Goal: Task Accomplishment & Management: Complete application form

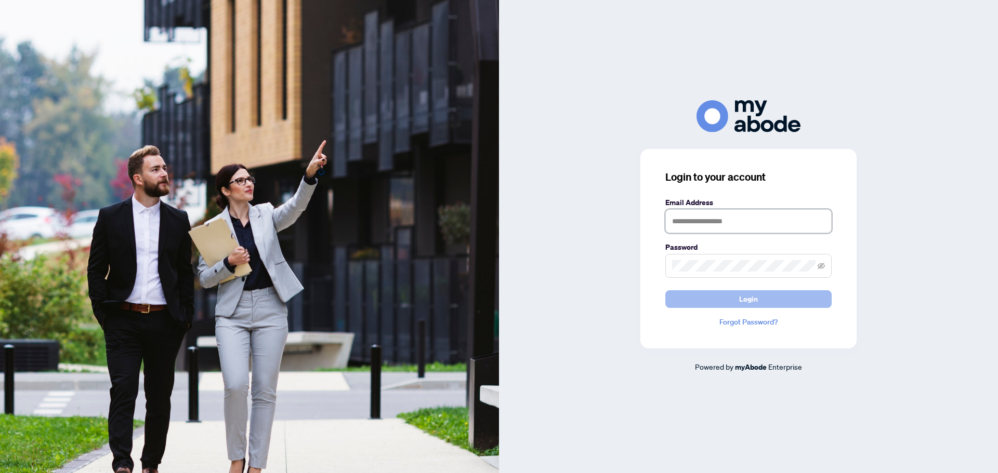
type input "**********"
click at [682, 301] on button "Login" at bounding box center [748, 299] width 166 height 18
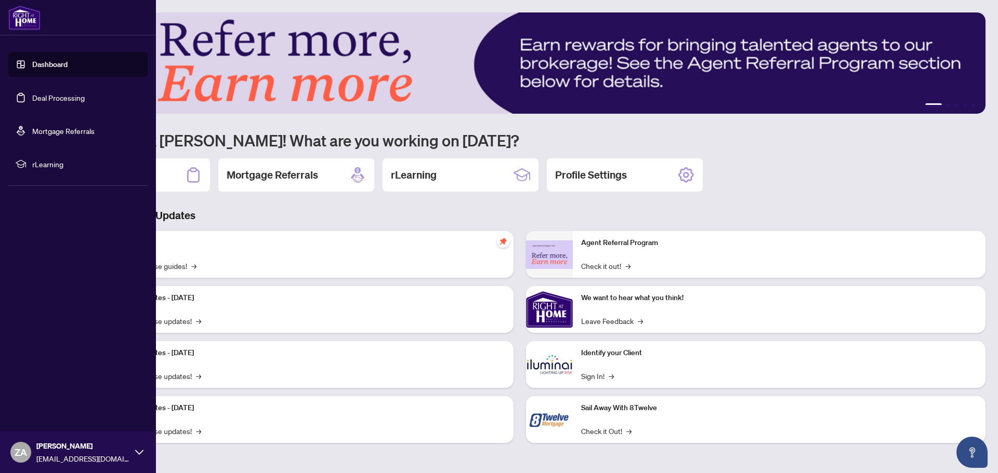
click at [53, 63] on link "Dashboard" at bounding box center [49, 64] width 35 height 9
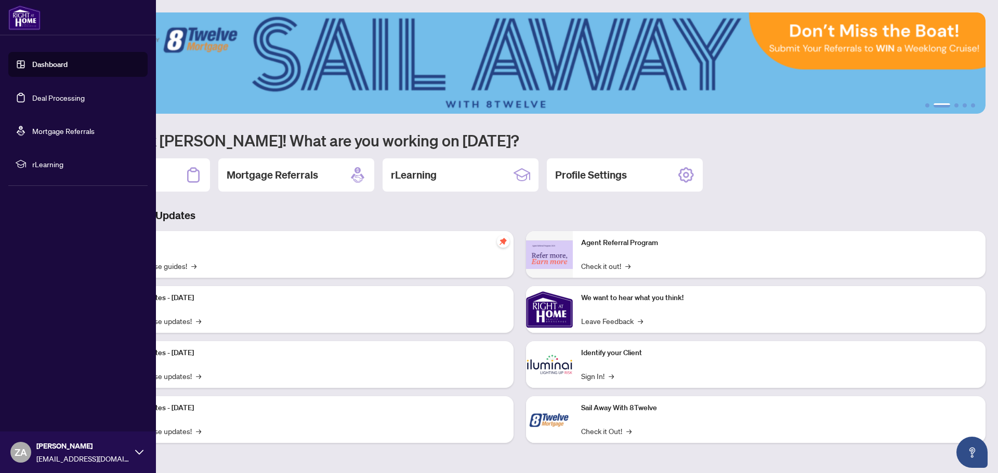
click at [49, 65] on link "Dashboard" at bounding box center [49, 64] width 35 height 9
click at [49, 101] on link "Deal Processing" at bounding box center [58, 97] width 52 height 9
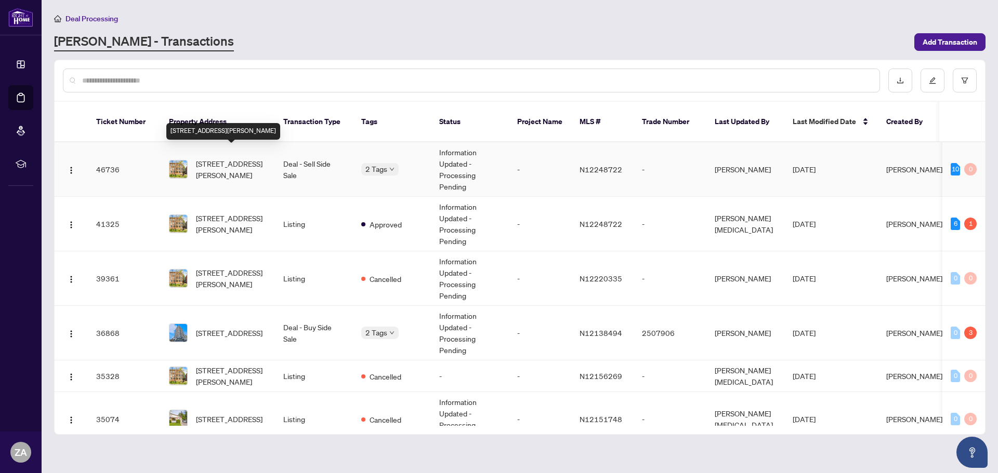
click at [217, 158] on span "[STREET_ADDRESS][PERSON_NAME]" at bounding box center [231, 169] width 71 height 23
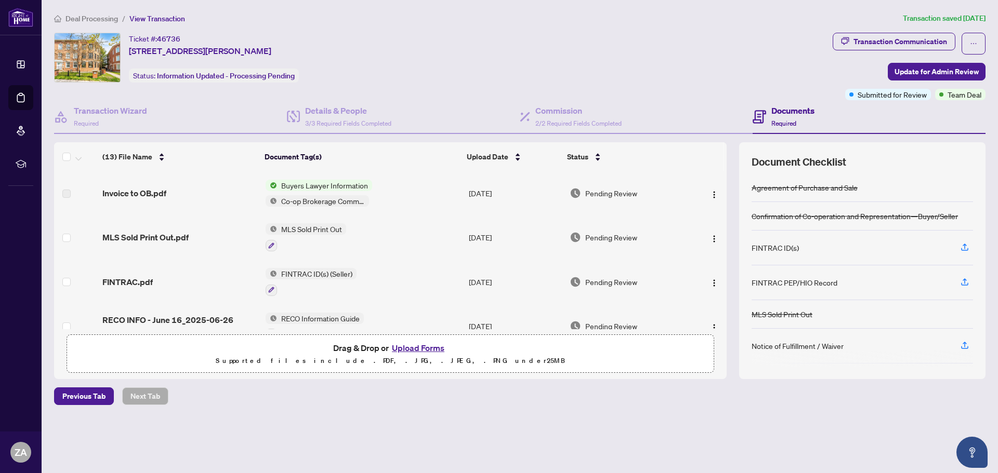
click at [415, 348] on button "Upload Forms" at bounding box center [418, 348] width 59 height 14
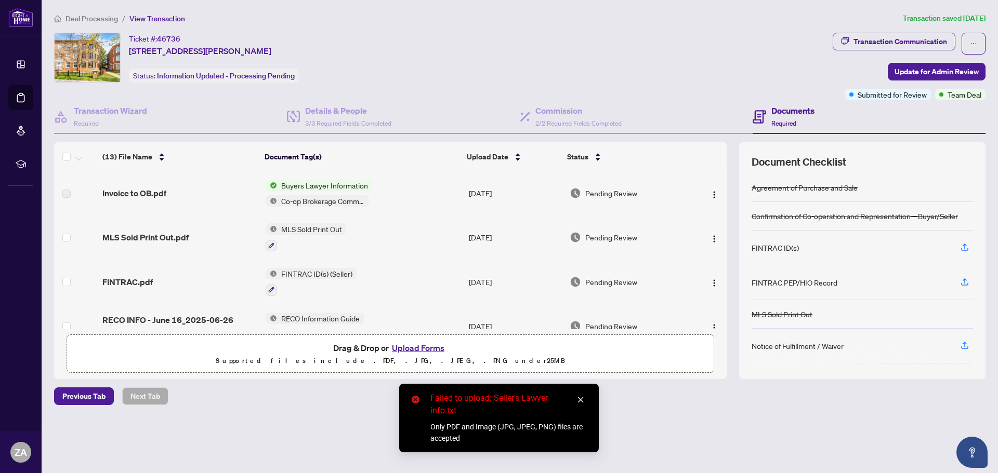
click at [577, 396] on icon "close" at bounding box center [580, 399] width 7 height 7
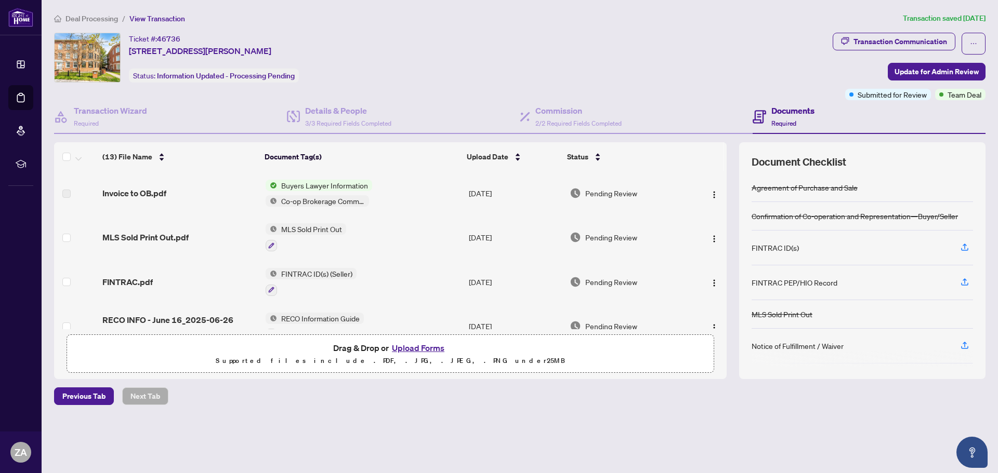
click at [429, 352] on button "Upload Forms" at bounding box center [418, 348] width 59 height 14
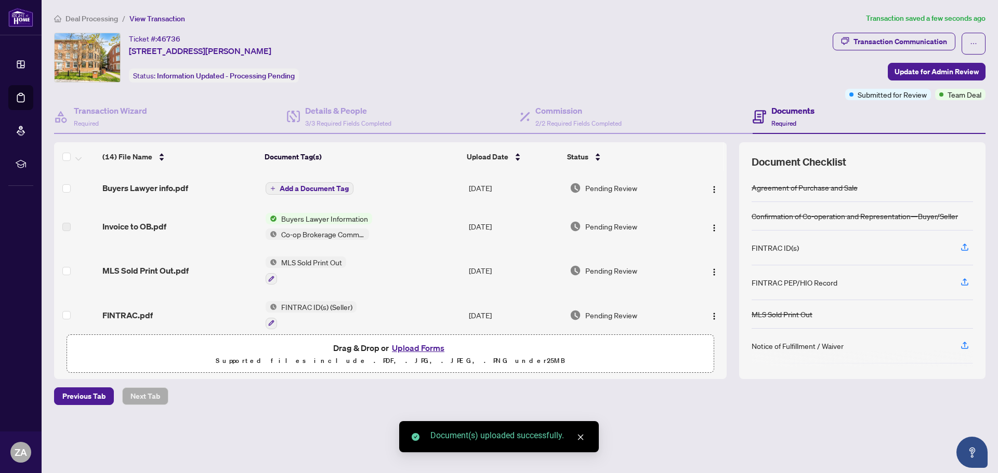
click at [295, 186] on span "Add a Document Tag" at bounding box center [314, 188] width 69 height 7
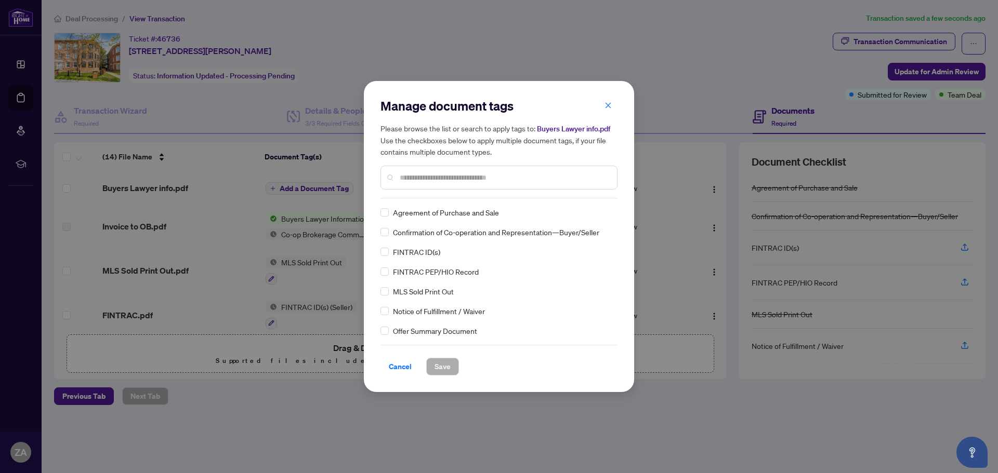
click at [548, 168] on div at bounding box center [498, 178] width 237 height 24
click at [540, 173] on input "text" at bounding box center [504, 177] width 209 height 11
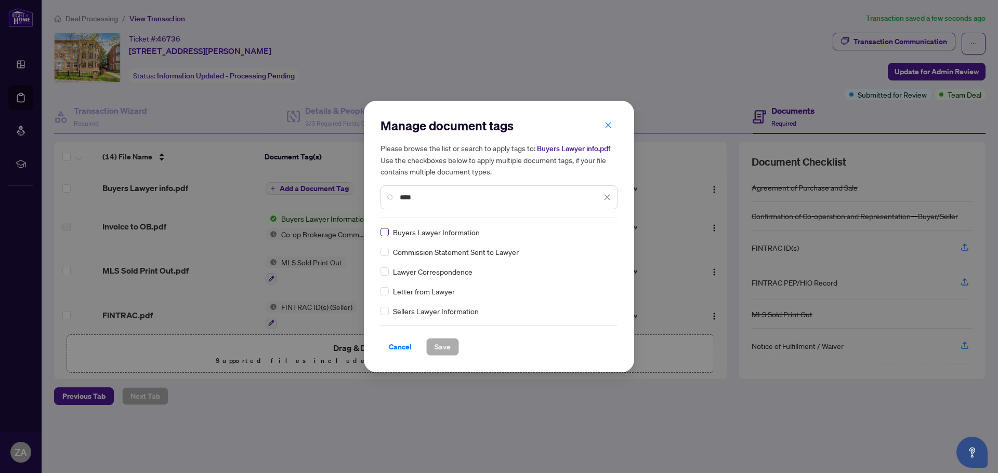
type input "****"
click at [438, 343] on span "Save" at bounding box center [442, 347] width 16 height 17
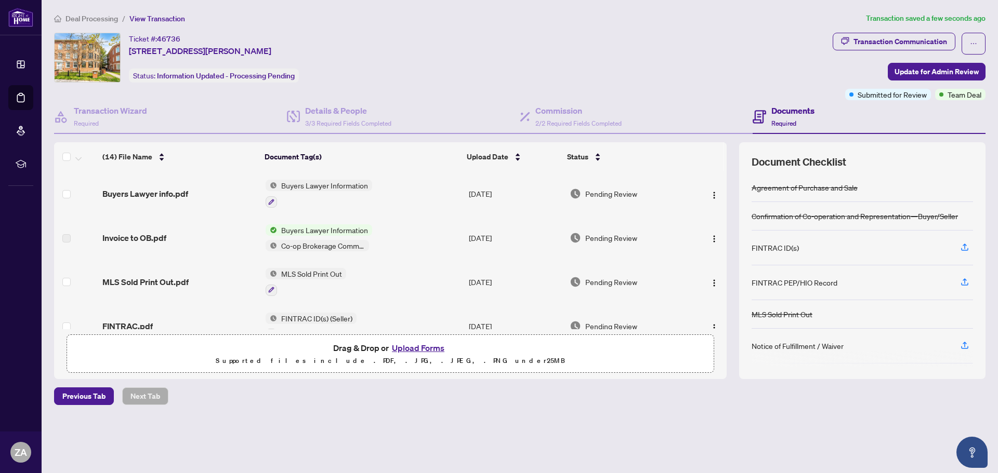
click at [420, 346] on button "Upload Forms" at bounding box center [418, 348] width 59 height 14
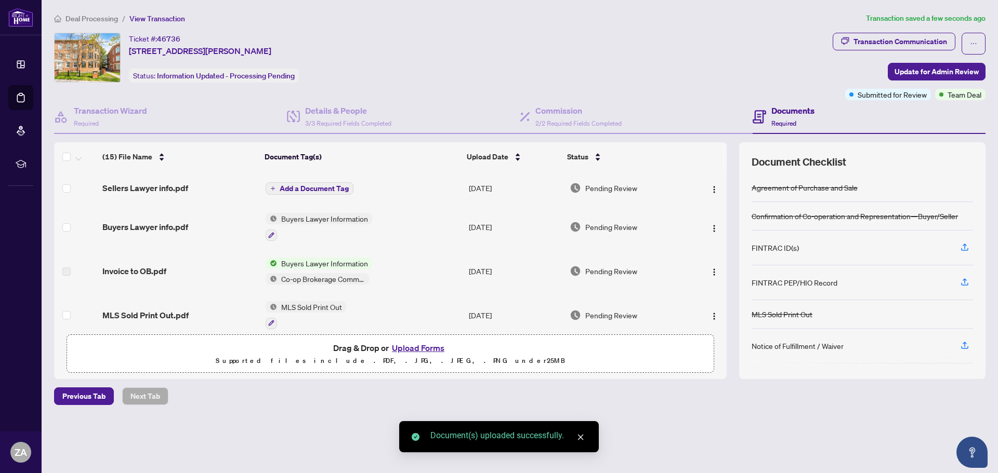
click at [296, 187] on span "Add a Document Tag" at bounding box center [314, 188] width 69 height 7
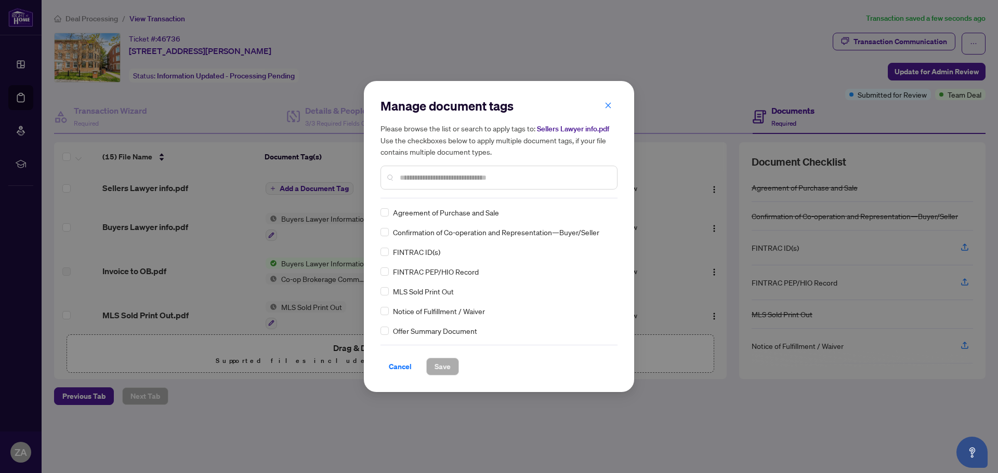
click at [483, 182] on input "text" at bounding box center [504, 177] width 209 height 11
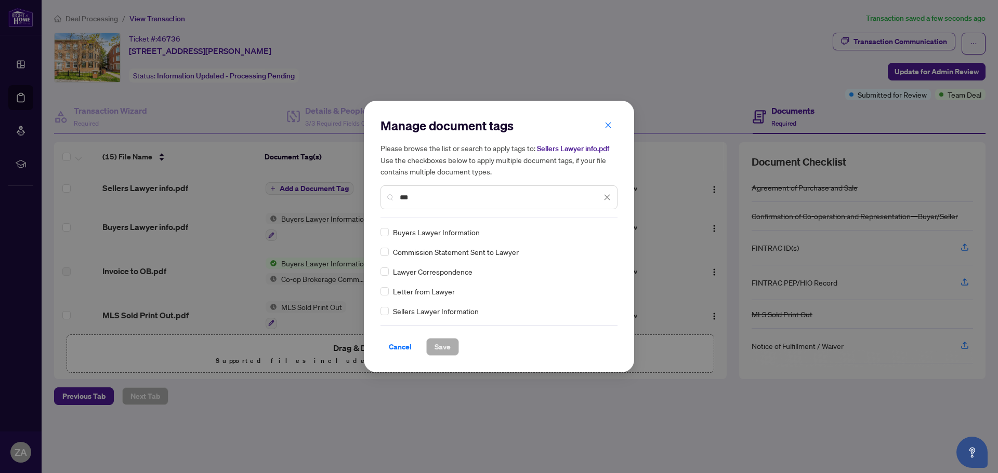
type input "***"
click at [439, 350] on span "Save" at bounding box center [442, 347] width 16 height 17
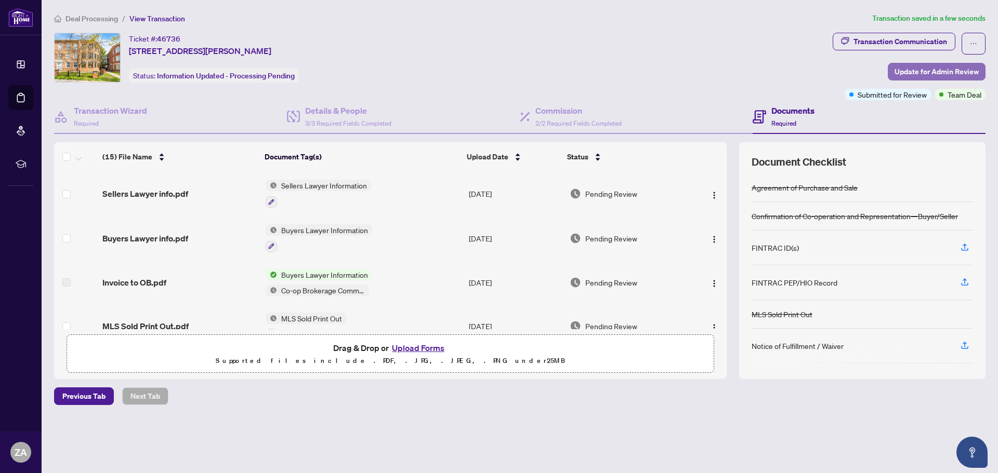
click at [922, 74] on span "Update for Admin Review" at bounding box center [936, 71] width 84 height 17
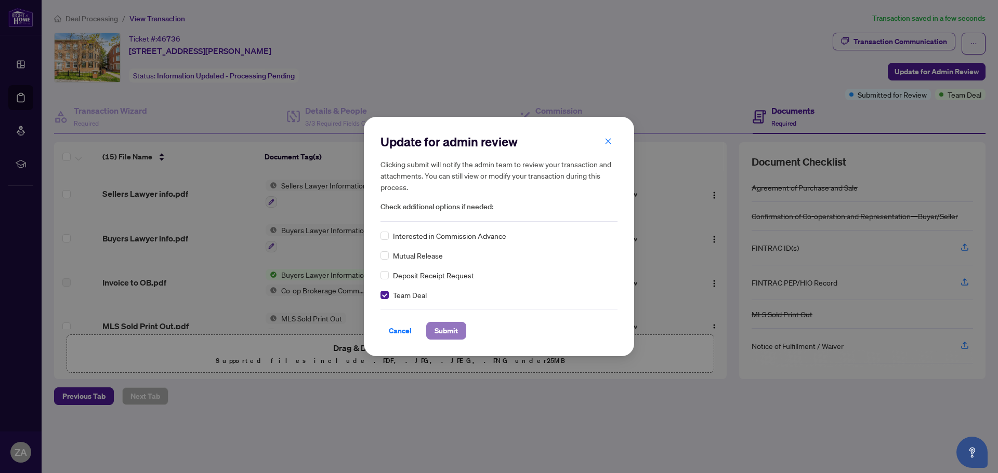
click at [446, 337] on span "Submit" at bounding box center [445, 331] width 23 height 17
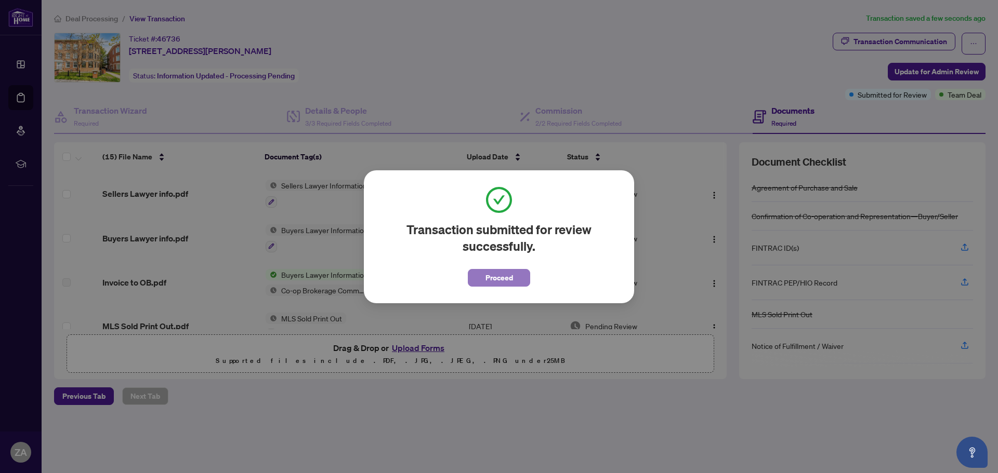
click at [498, 282] on span "Proceed" at bounding box center [499, 278] width 28 height 17
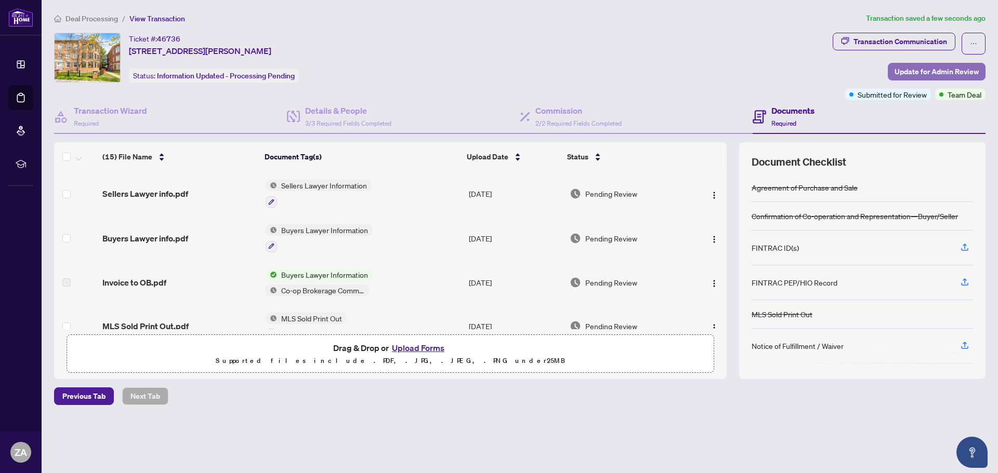
click at [927, 73] on span "Update for Admin Review" at bounding box center [936, 71] width 84 height 17
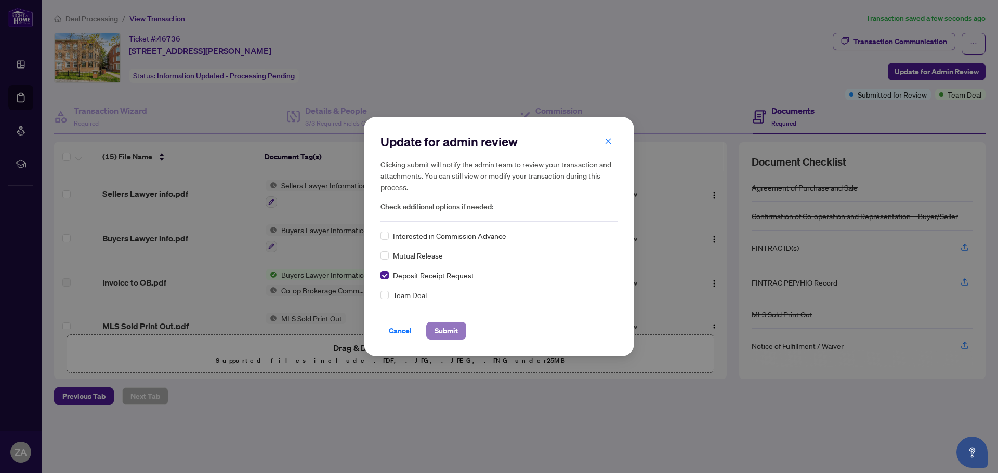
click at [444, 328] on span "Submit" at bounding box center [445, 331] width 23 height 17
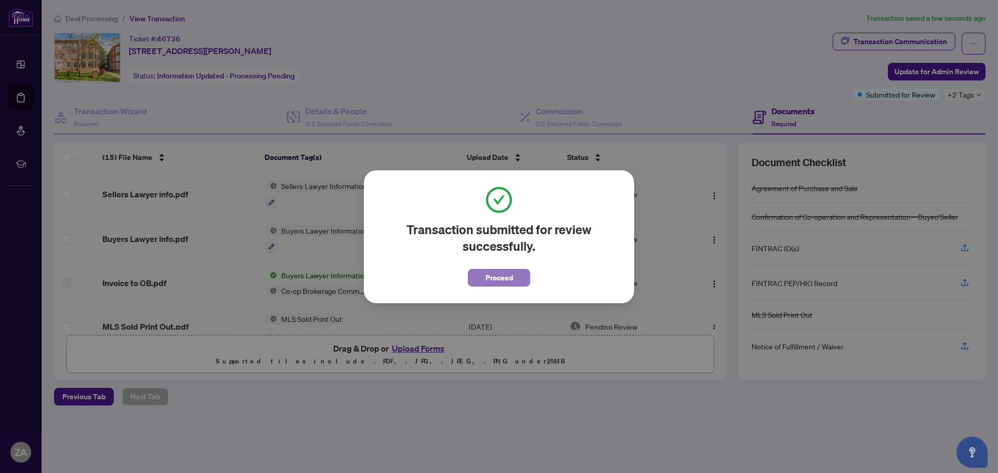
click at [480, 279] on button "Proceed" at bounding box center [499, 278] width 62 height 18
